Goal: Transaction & Acquisition: Purchase product/service

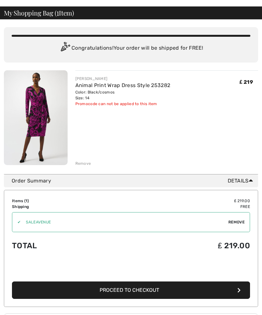
scroll to position [26, 0]
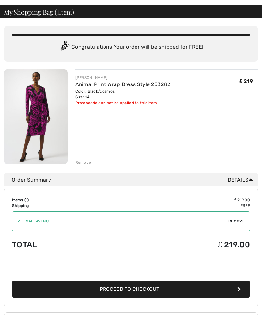
click at [235, 220] on span "Remove" at bounding box center [236, 222] width 16 height 6
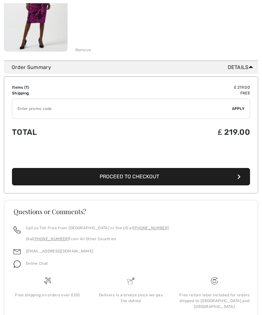
scroll to position [139, 0]
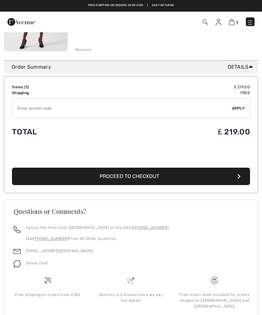
click at [110, 181] on button "Proceed to Checkout" at bounding box center [131, 176] width 238 height 17
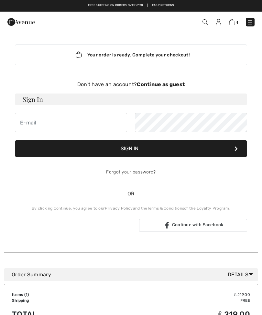
click at [95, 86] on div "Don't have an account? Continue as guest" at bounding box center [131, 85] width 232 height 8
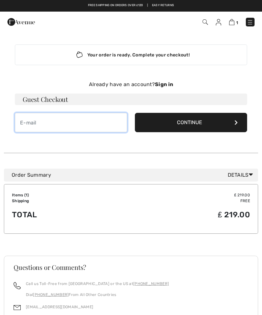
click at [32, 126] on input "email" at bounding box center [71, 122] width 112 height 19
type input "[EMAIL_ADDRESS][DOMAIN_NAME]"
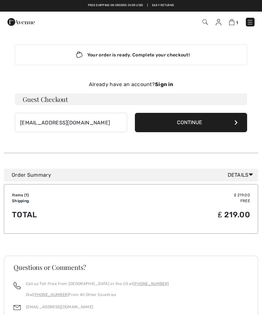
click at [203, 119] on button "Continue" at bounding box center [191, 122] width 112 height 19
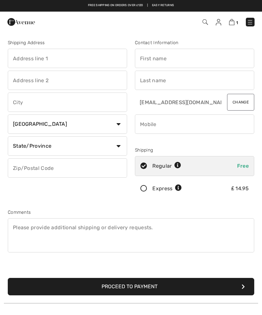
click at [149, 62] on input "text" at bounding box center [194, 58] width 119 height 19
type input "M L"
click at [151, 80] on input "text" at bounding box center [194, 80] width 119 height 19
type input "Finlow"
click at [19, 60] on input "text" at bounding box center [67, 58] width 119 height 19
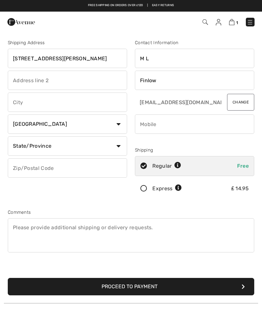
type input "10 Dean Drive"
click at [17, 75] on input "text" at bounding box center [67, 80] width 119 height 19
type input "Wilmslow"
click at [17, 104] on input "text" at bounding box center [67, 102] width 119 height 19
type input "Cheshire"
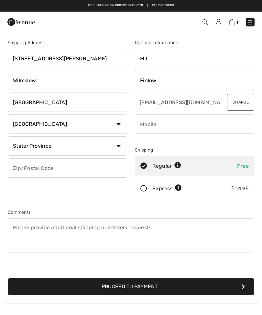
click at [122, 124] on select "Country Canada United States Afghanistan Aland Islands Albania Algeria American…" at bounding box center [67, 124] width 119 height 19
select select "GB"
click at [19, 170] on input "text" at bounding box center [67, 168] width 119 height 19
type input "SK92EP"
click at [147, 128] on input "phone" at bounding box center [194, 124] width 119 height 19
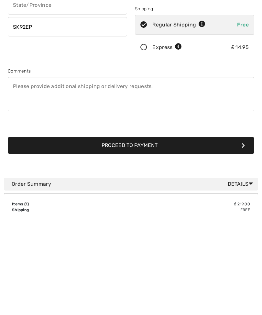
scroll to position [44, 0]
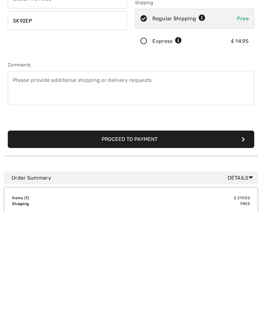
type input "0781767352"
click at [46, 234] on button "Proceed to Payment" at bounding box center [131, 242] width 246 height 17
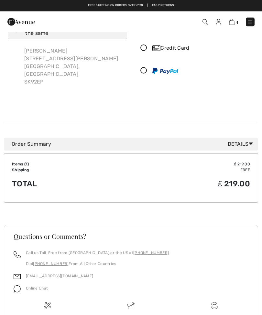
scroll to position [47, 0]
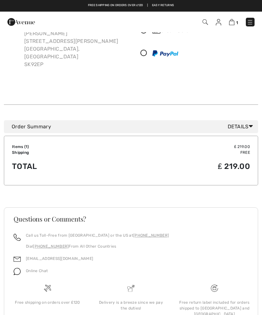
click at [251, 123] on icon at bounding box center [250, 126] width 4 height 7
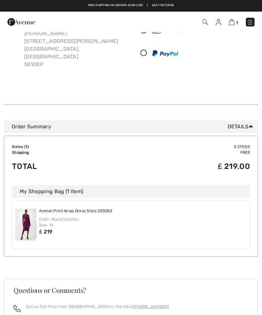
click at [249, 123] on icon at bounding box center [250, 126] width 4 height 7
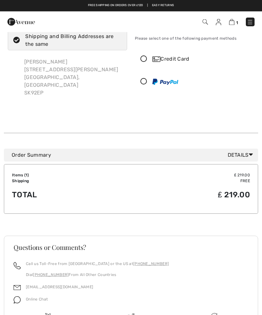
scroll to position [0, 0]
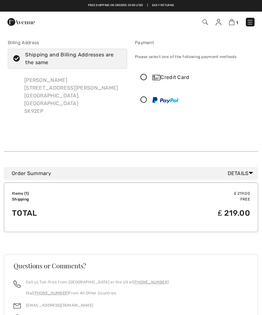
click at [247, 170] on span "Details" at bounding box center [241, 174] width 28 height 8
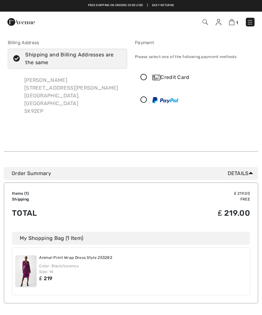
click at [249, 21] on img at bounding box center [249, 22] width 6 height 6
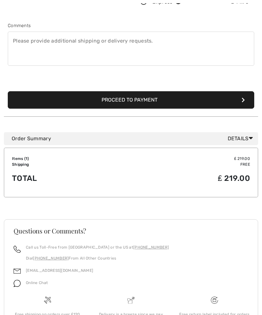
scroll to position [207, 0]
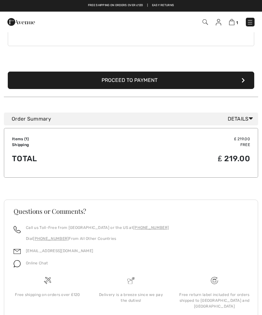
click at [84, 77] on button "Proceed to Payment" at bounding box center [131, 80] width 246 height 17
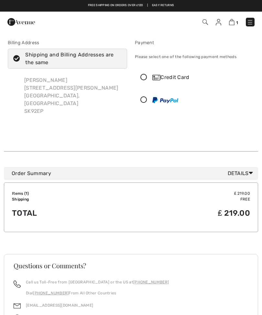
click at [145, 80] on icon at bounding box center [143, 77] width 17 height 7
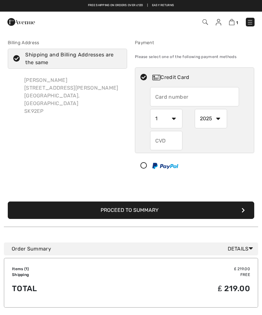
click at [161, 92] on input "text" at bounding box center [194, 96] width 89 height 19
type input "537400282856827"
click at [172, 119] on select "1 2 3 4 5 6 7 8 9 10 11 12" at bounding box center [166, 118] width 32 height 19
click at [174, 118] on select "1 2 3 4 5 6 7 8 9 10 11 12" at bounding box center [166, 118] width 32 height 19
select select "11"
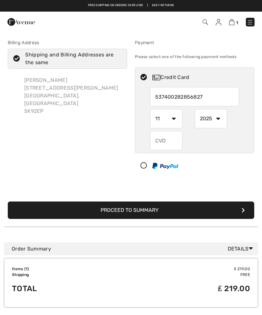
click at [218, 116] on select "2025 2026 2027 2028 2029 2030 2031 2032 2033 2034 2035" at bounding box center [210, 118] width 32 height 19
select select "2028"
click at [157, 141] on input "text" at bounding box center [166, 140] width 32 height 19
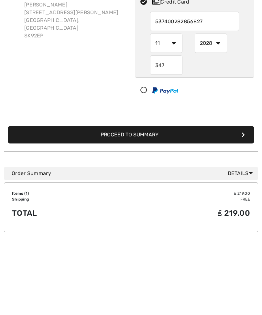
type input "347"
click at [107, 202] on button "Proceed to Summary" at bounding box center [131, 210] width 246 height 17
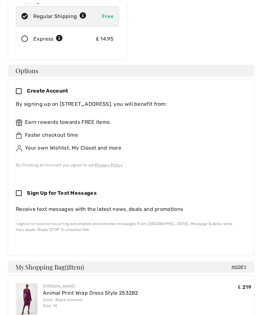
click at [21, 191] on icon at bounding box center [21, 194] width 11 height 7
checkbox input "true"
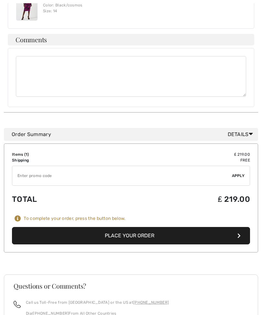
scroll to position [437, 0]
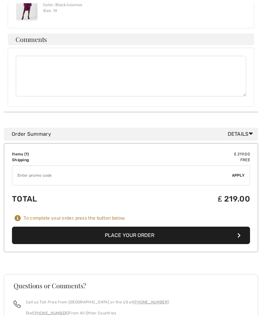
click at [92, 227] on button "Place Your Order" at bounding box center [131, 235] width 238 height 17
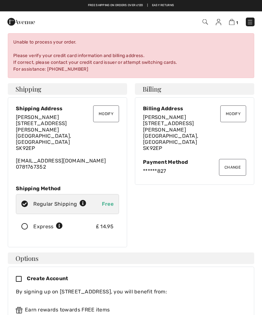
scroll to position [0, 0]
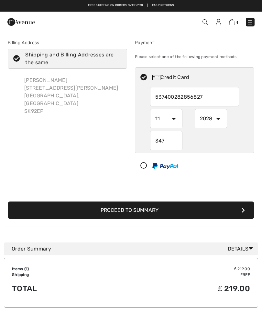
select select "11"
select select "2028"
click at [201, 94] on input "537400282856827" at bounding box center [194, 96] width 89 height 19
radio input "true"
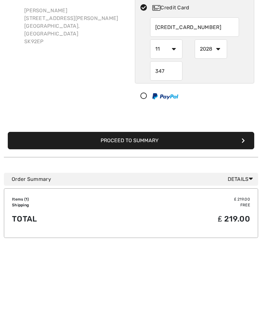
type input "[CREDIT_CARD_NUMBER]"
click at [107, 202] on button "Proceed to Summary" at bounding box center [131, 210] width 246 height 17
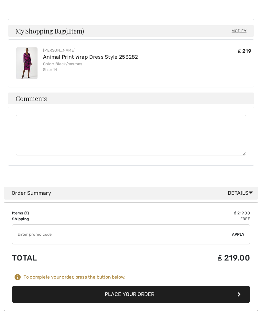
scroll to position [379, 0]
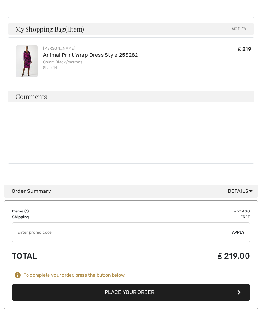
click at [119, 284] on button "Place Your Order" at bounding box center [131, 292] width 238 height 17
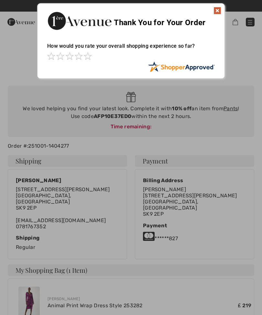
click at [219, 9] on img at bounding box center [217, 11] width 8 height 8
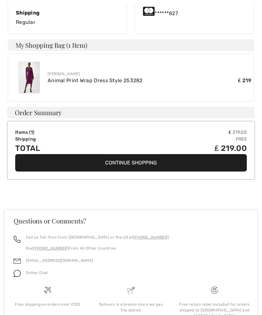
scroll to position [228, 0]
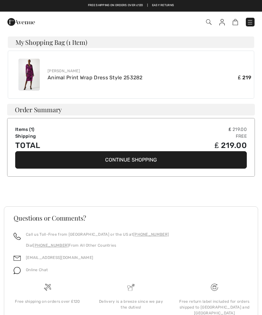
click at [46, 284] on img at bounding box center [47, 287] width 7 height 7
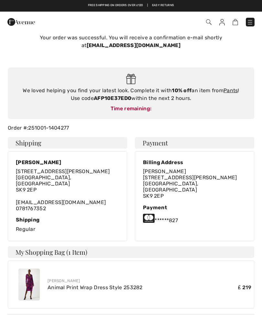
scroll to position [0, 0]
